Goal: Information Seeking & Learning: Check status

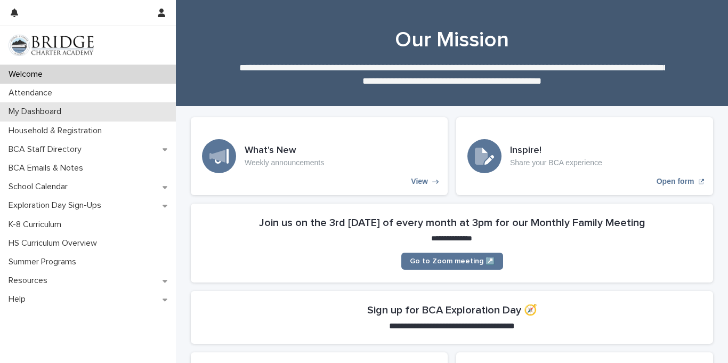
click at [89, 108] on div "My Dashboard" at bounding box center [88, 111] width 176 height 19
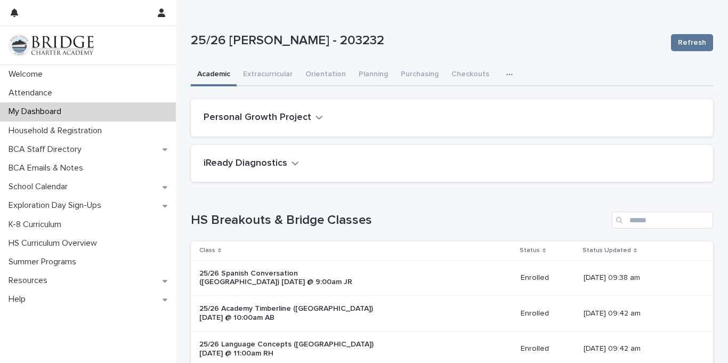
click at [500, 71] on button "button" at bounding box center [511, 74] width 23 height 21
click at [492, 120] on button "General" at bounding box center [476, 118] width 70 height 16
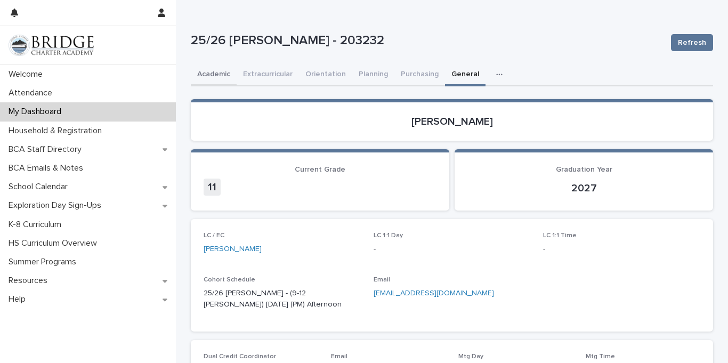
click at [221, 69] on button "Academic" at bounding box center [214, 75] width 46 height 22
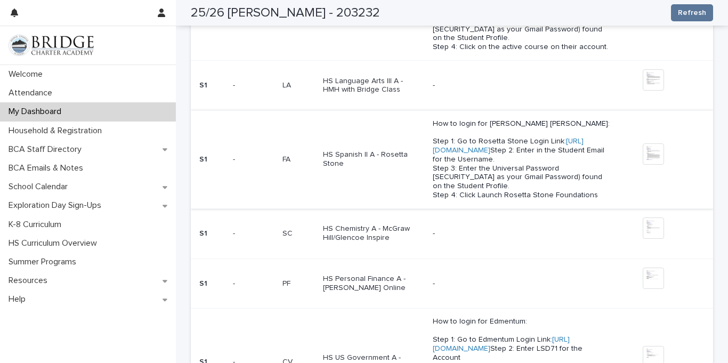
scroll to position [591, 0]
click at [499, 155] on link "[URL][DOMAIN_NAME]" at bounding box center [508, 146] width 151 height 17
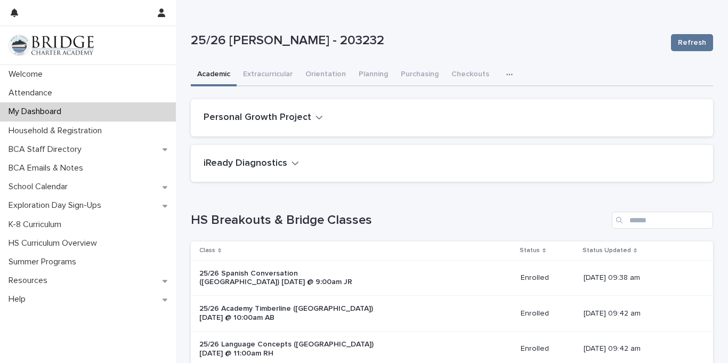
click at [506, 77] on icon "button" at bounding box center [509, 74] width 6 height 7
click at [470, 103] on span "Attendance" at bounding box center [464, 102] width 39 height 7
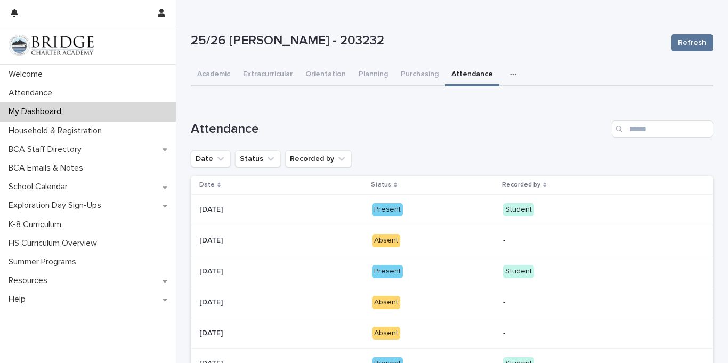
click at [504, 76] on button "button" at bounding box center [515, 74] width 23 height 21
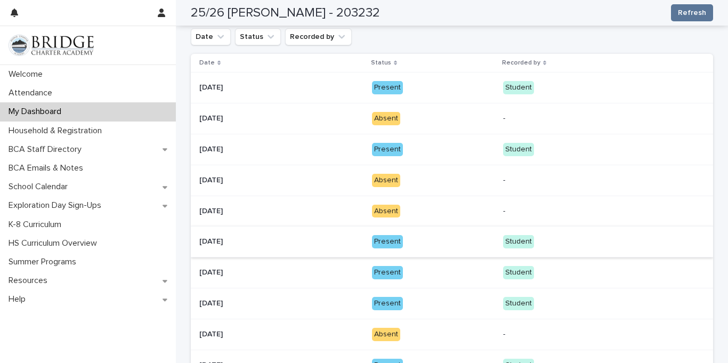
scroll to position [261, 0]
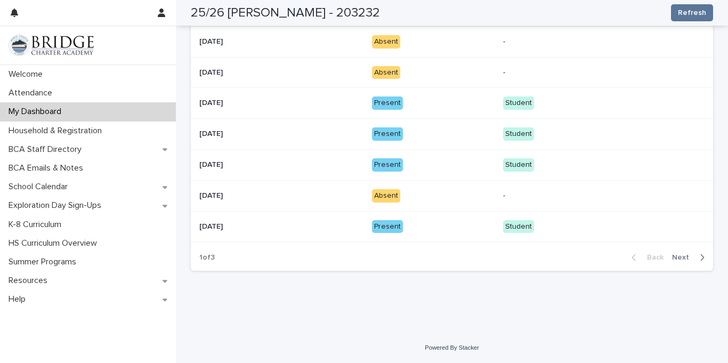
click at [702, 250] on div "Back Next" at bounding box center [668, 257] width 90 height 27
click at [704, 253] on icon "button" at bounding box center [702, 258] width 5 height 10
click at [698, 258] on div "button" at bounding box center [699, 258] width 9 height 10
click at [653, 256] on span "Back" at bounding box center [652, 257] width 23 height 7
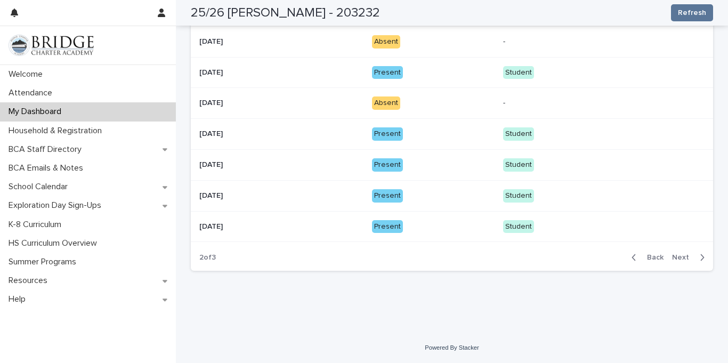
click at [633, 258] on icon "button" at bounding box center [633, 258] width 5 height 10
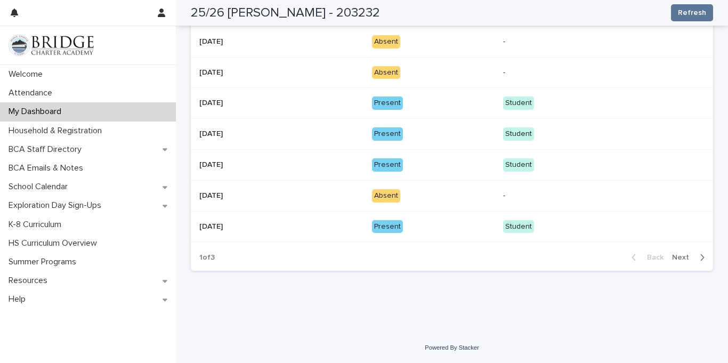
click at [679, 258] on span "Next" at bounding box center [683, 257] width 23 height 7
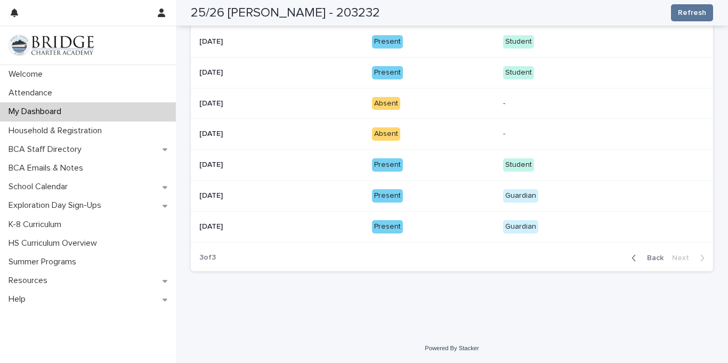
scroll to position [230, 0]
click at [662, 252] on div "Back Next" at bounding box center [668, 258] width 90 height 27
click at [662, 256] on span "Back" at bounding box center [652, 257] width 23 height 7
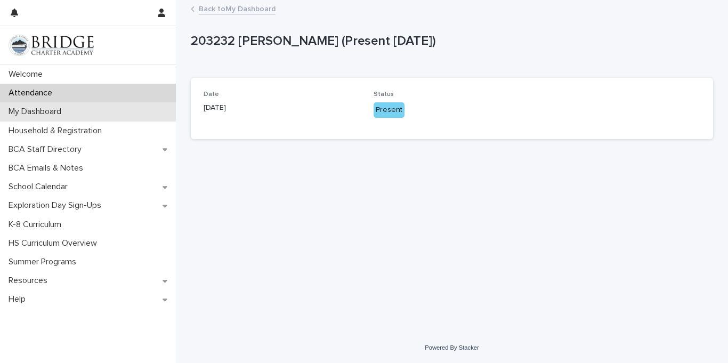
click at [61, 110] on p "My Dashboard" at bounding box center [37, 112] width 66 height 10
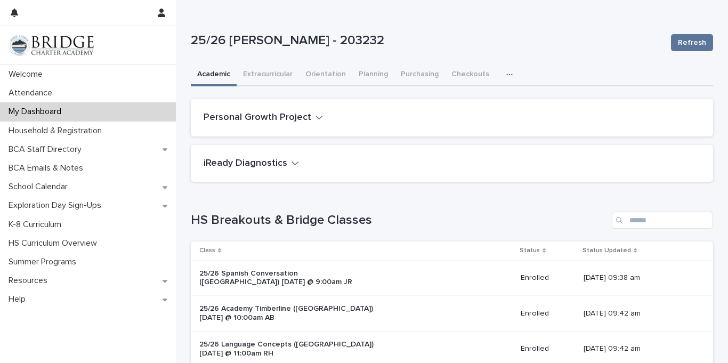
click at [506, 74] on icon "button" at bounding box center [509, 74] width 6 height 7
click at [479, 113] on button "General" at bounding box center [476, 118] width 70 height 16
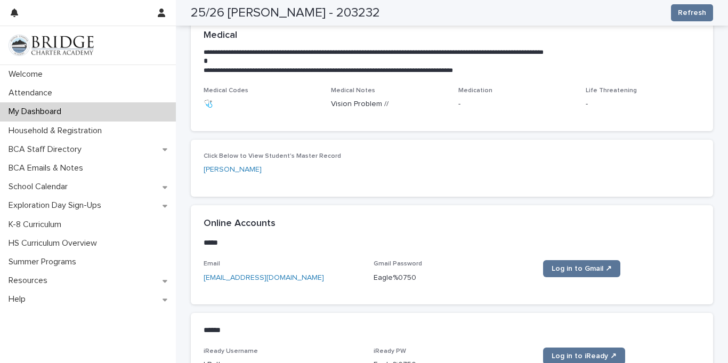
scroll to position [534, 0]
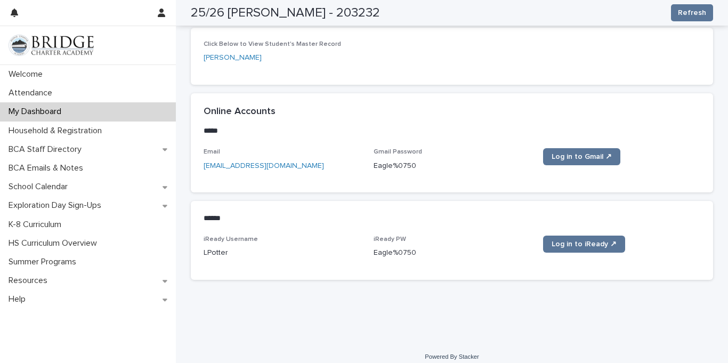
click at [406, 247] on p "Eagle%0750" at bounding box center [452, 252] width 157 height 11
copy div "Eagle%0750 Log in to iReady ↗ Loading... Saving…"
